Goal: Navigation & Orientation: Find specific page/section

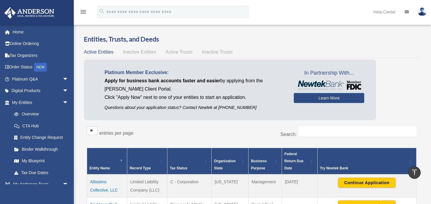
scroll to position [139, 0]
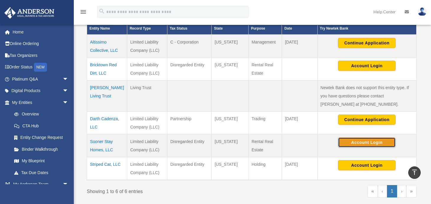
click at [361, 143] on button "Account Login" at bounding box center [367, 142] width 58 height 10
click at [104, 64] on td "Bricktown Red Dirt, LLC" at bounding box center [107, 69] width 40 height 23
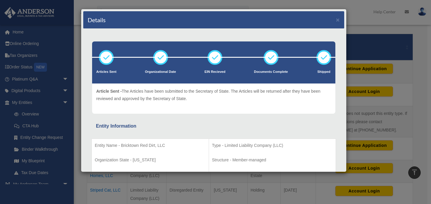
scroll to position [86, 0]
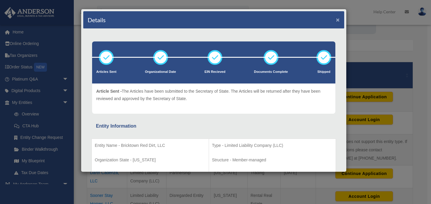
click at [336, 21] on button "×" at bounding box center [338, 20] width 4 height 6
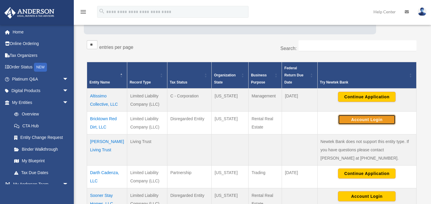
click at [365, 121] on button "Account Login" at bounding box center [367, 119] width 58 height 10
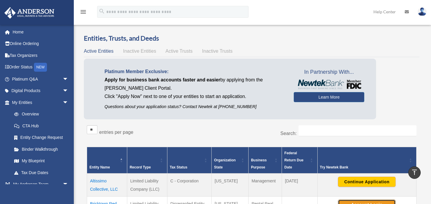
scroll to position [0, 0]
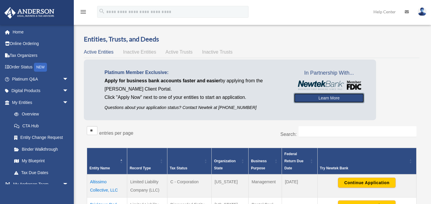
click at [325, 97] on link "Learn More" at bounding box center [329, 98] width 71 height 10
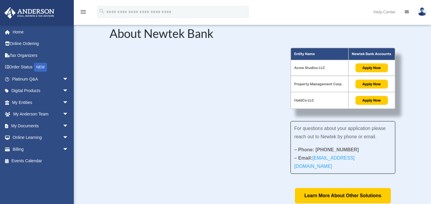
click at [382, 12] on link "Help Center" at bounding box center [384, 11] width 31 height 23
